Goal: Navigation & Orientation: Understand site structure

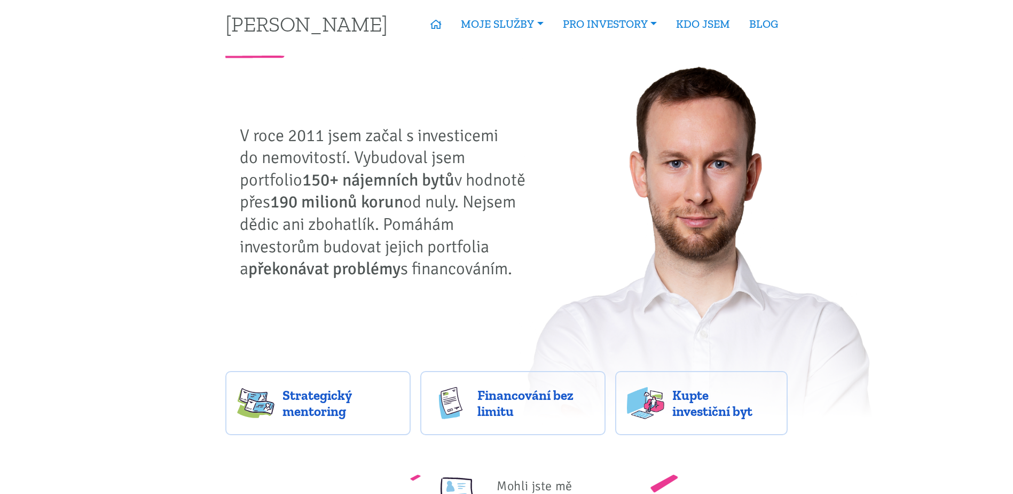
scroll to position [13, 0]
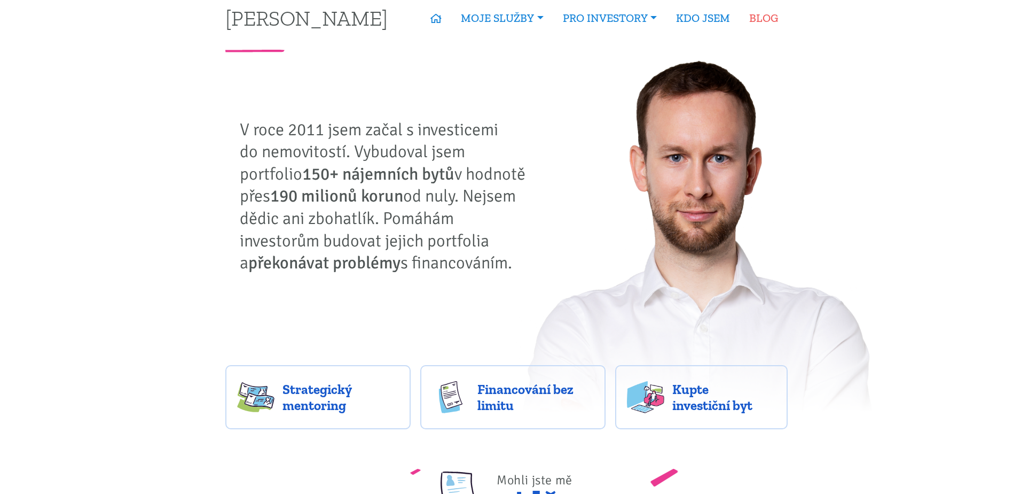
click at [769, 18] on link "BLOG" at bounding box center [764, 18] width 48 height 25
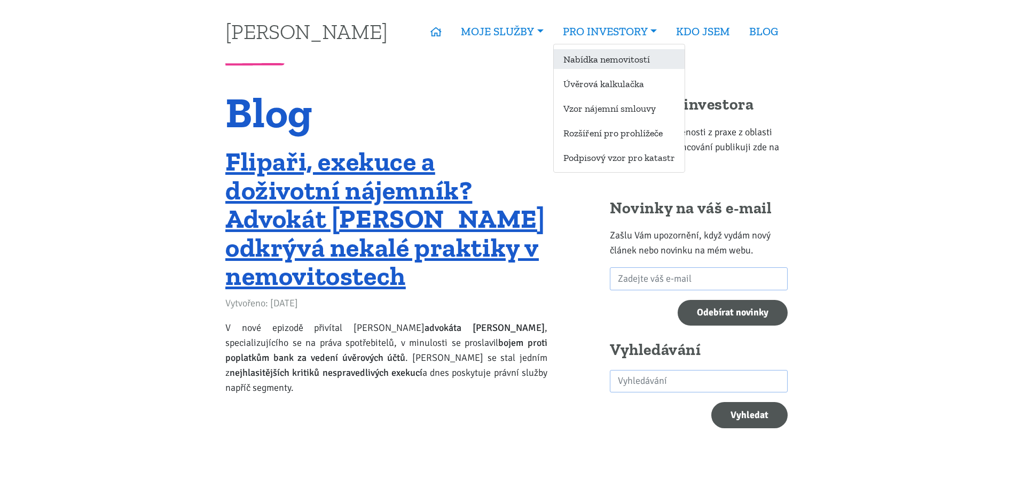
click at [611, 59] on link "Nabídka nemovitostí" at bounding box center [619, 59] width 131 height 20
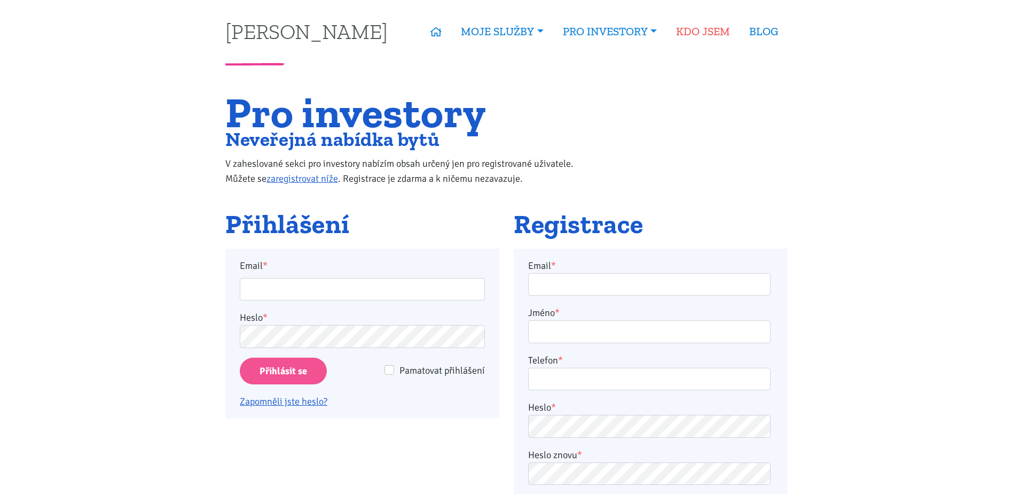
click at [696, 32] on link "KDO JSEM" at bounding box center [703, 31] width 73 height 25
